Goal: Task Accomplishment & Management: Complete application form

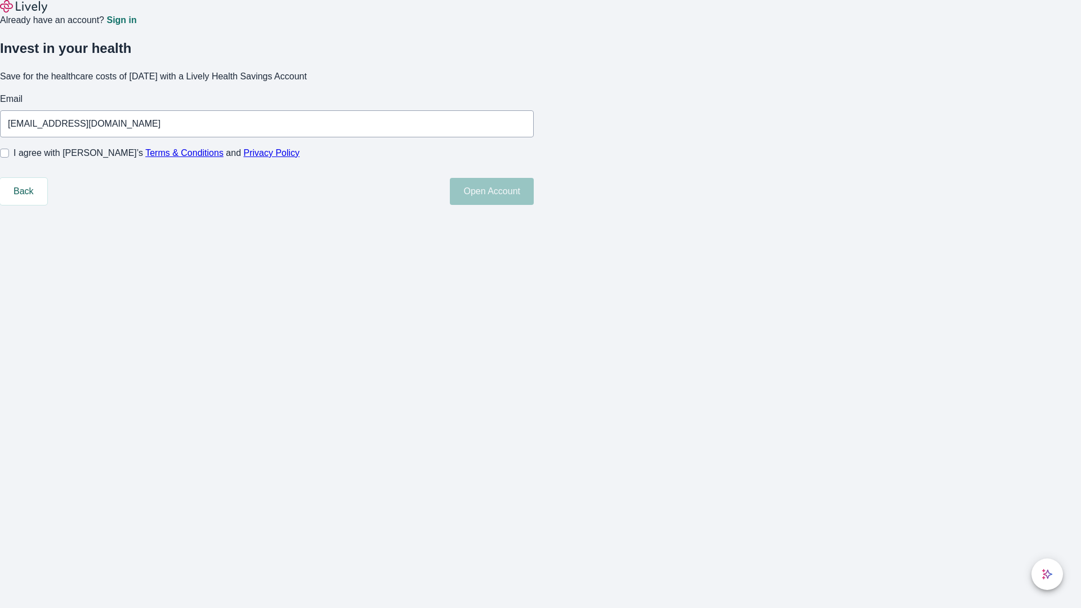
click at [9, 158] on input "I agree with Lively’s Terms & Conditions and Privacy Policy" at bounding box center [4, 153] width 9 height 9
checkbox input "true"
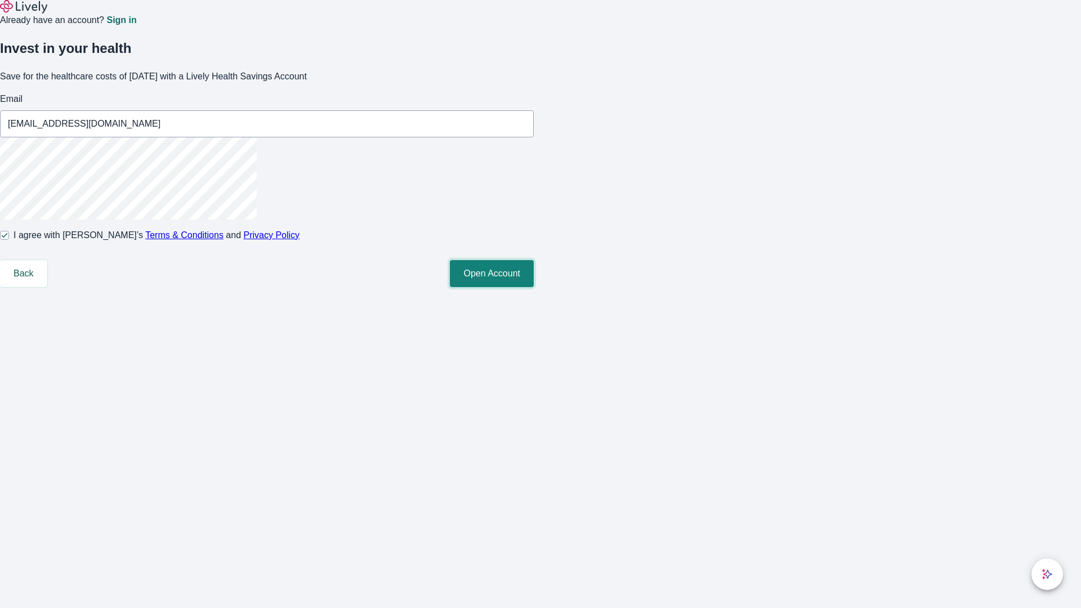
click at [534, 287] on button "Open Account" at bounding box center [492, 273] width 84 height 27
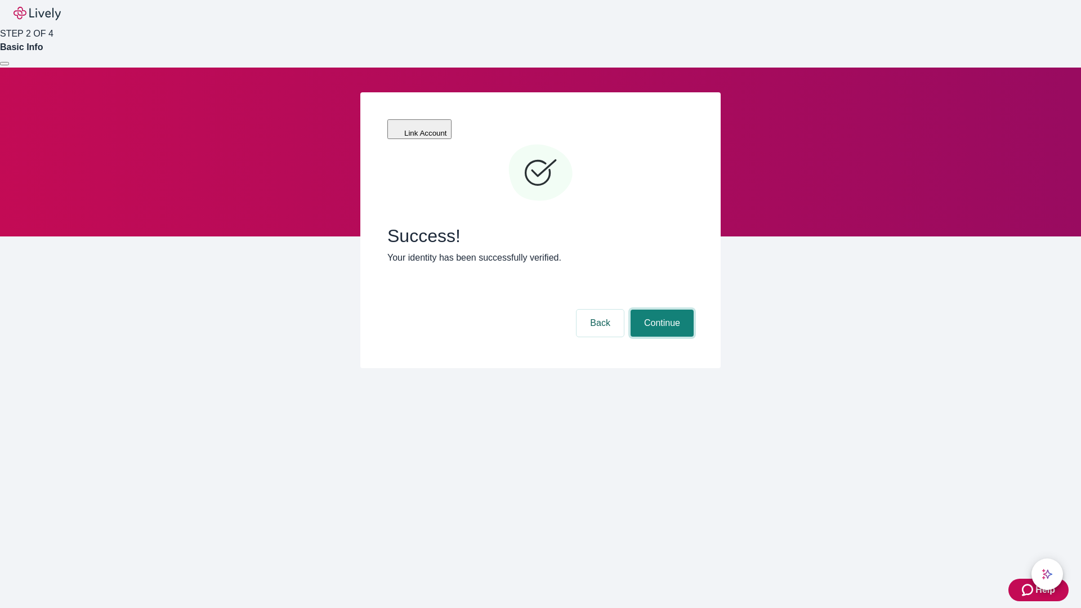
click at [660, 310] on button "Continue" at bounding box center [662, 323] width 63 height 27
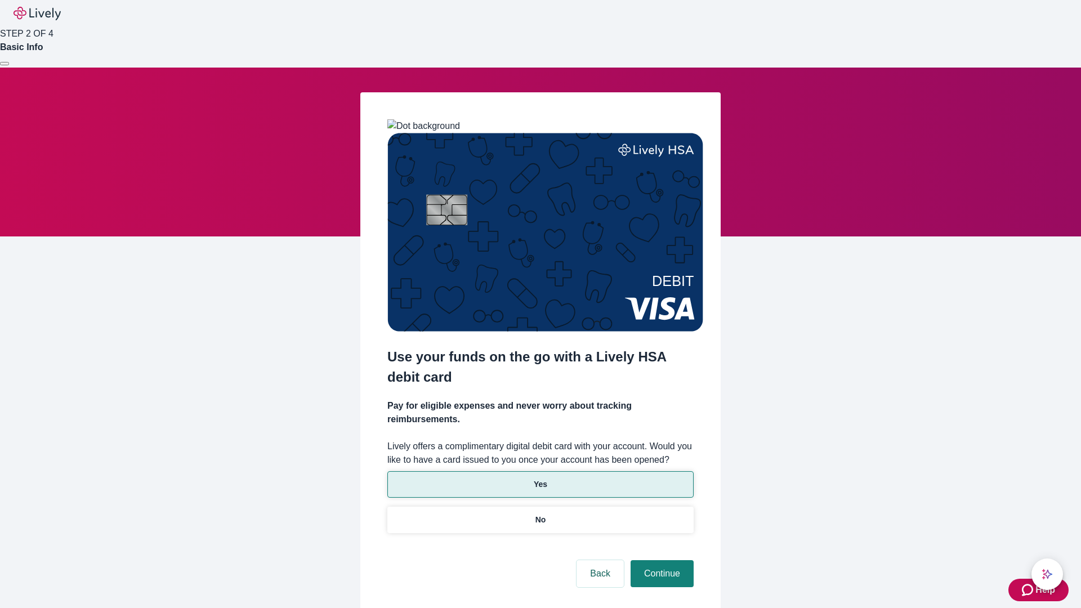
click at [540, 479] on p "Yes" at bounding box center [541, 485] width 14 height 12
click at [660, 560] on button "Continue" at bounding box center [662, 573] width 63 height 27
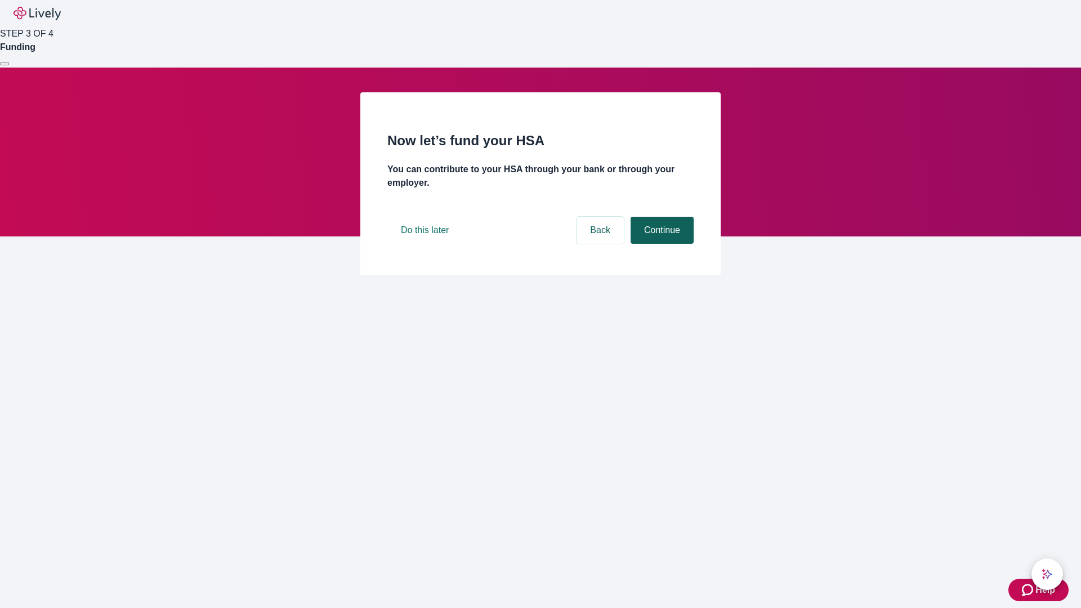
click at [660, 244] on button "Continue" at bounding box center [662, 230] width 63 height 27
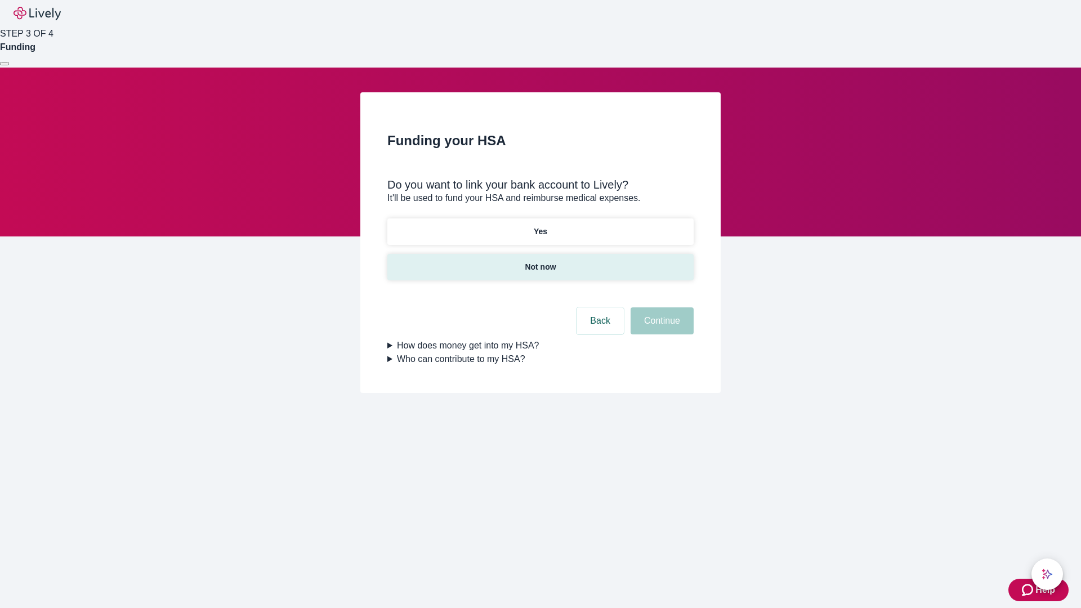
click at [540, 261] on p "Not now" at bounding box center [540, 267] width 31 height 12
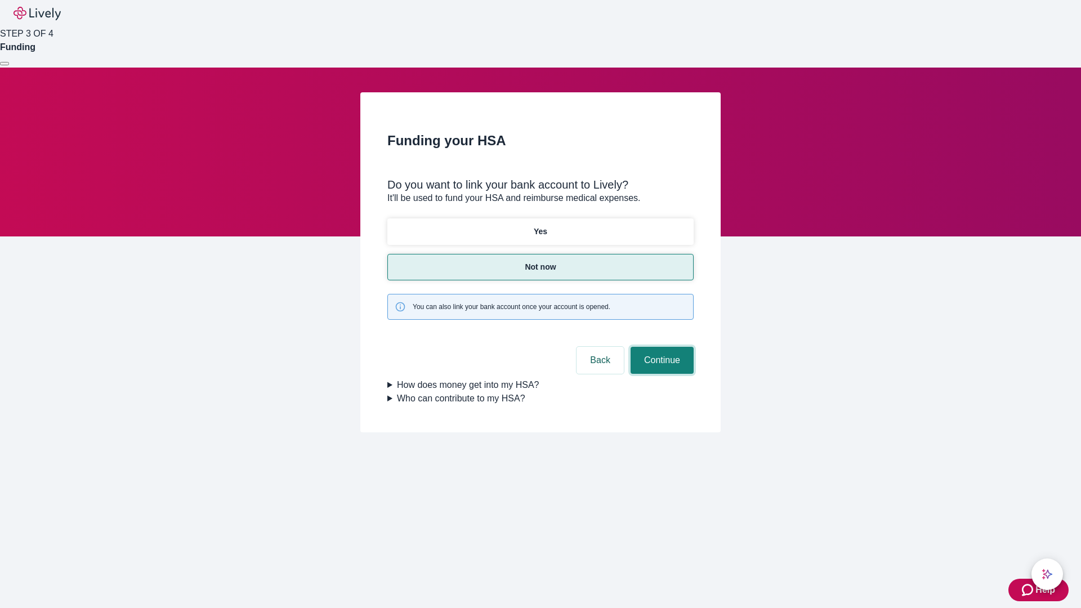
click at [660, 347] on button "Continue" at bounding box center [662, 360] width 63 height 27
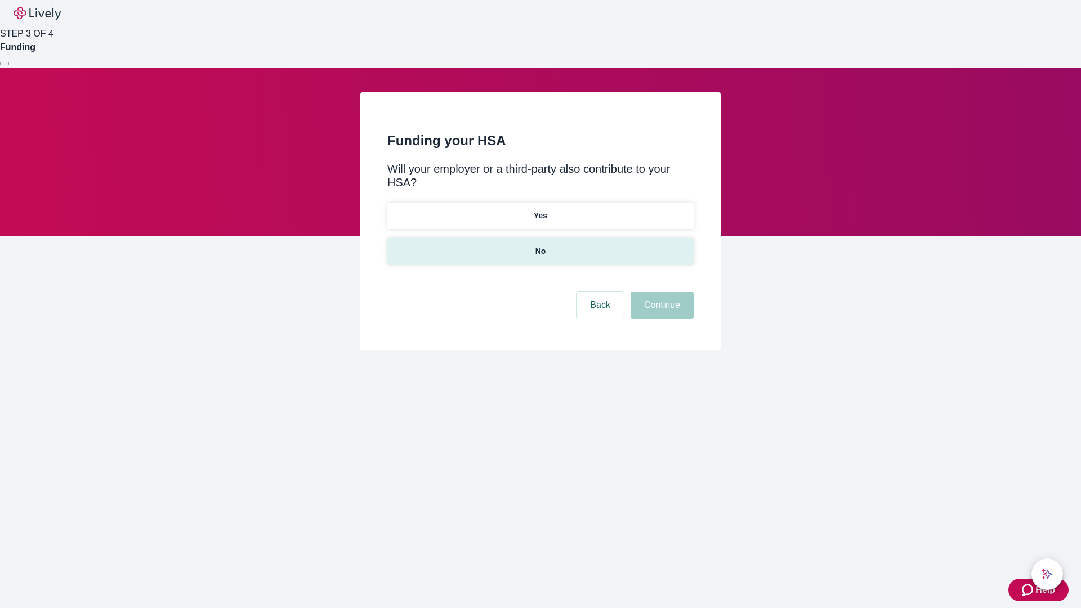
click at [540, 245] on p "No" at bounding box center [540, 251] width 11 height 12
click at [660, 292] on button "Continue" at bounding box center [662, 305] width 63 height 27
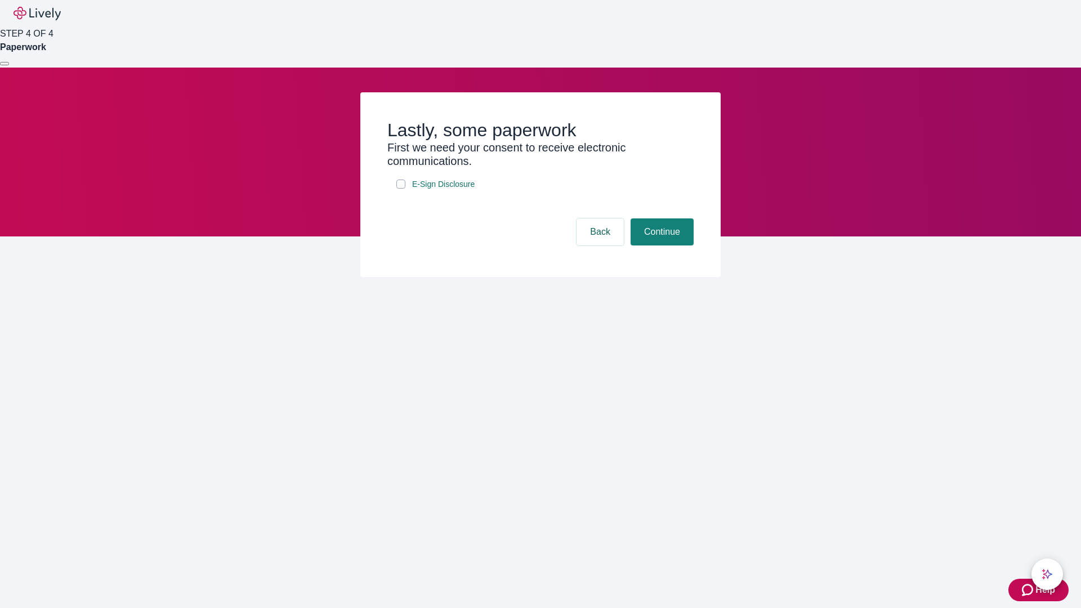
click at [401, 189] on input "E-Sign Disclosure" at bounding box center [400, 184] width 9 height 9
checkbox input "true"
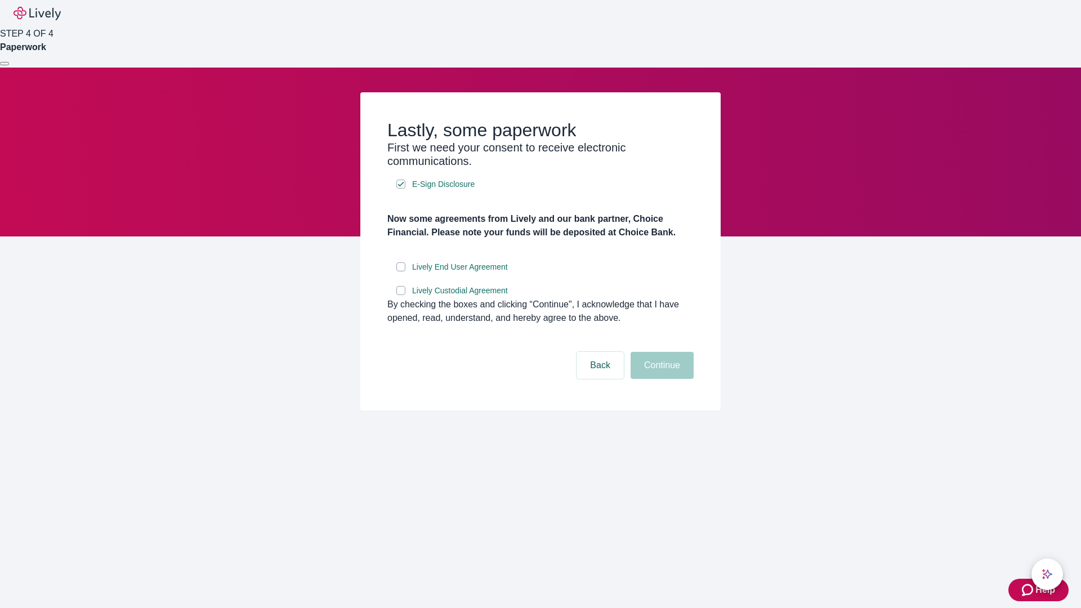
click at [401, 271] on input "Lively End User Agreement" at bounding box center [400, 266] width 9 height 9
checkbox input "true"
click at [401, 295] on input "Lively Custodial Agreement" at bounding box center [400, 290] width 9 height 9
checkbox input "true"
click at [660, 379] on button "Continue" at bounding box center [662, 365] width 63 height 27
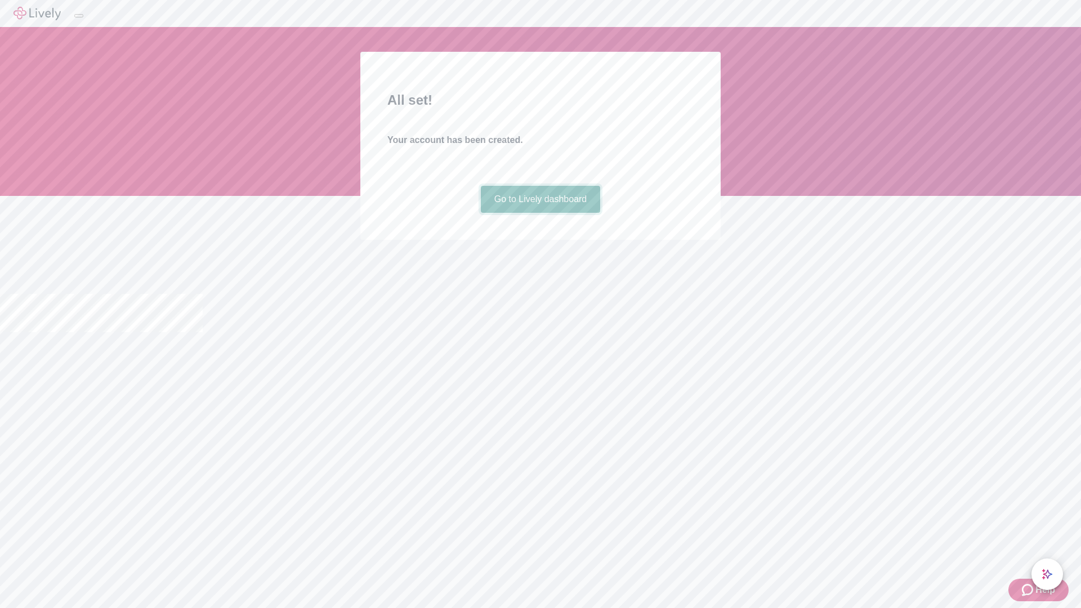
click at [540, 213] on link "Go to Lively dashboard" at bounding box center [541, 199] width 120 height 27
